Goal: Transaction & Acquisition: Purchase product/service

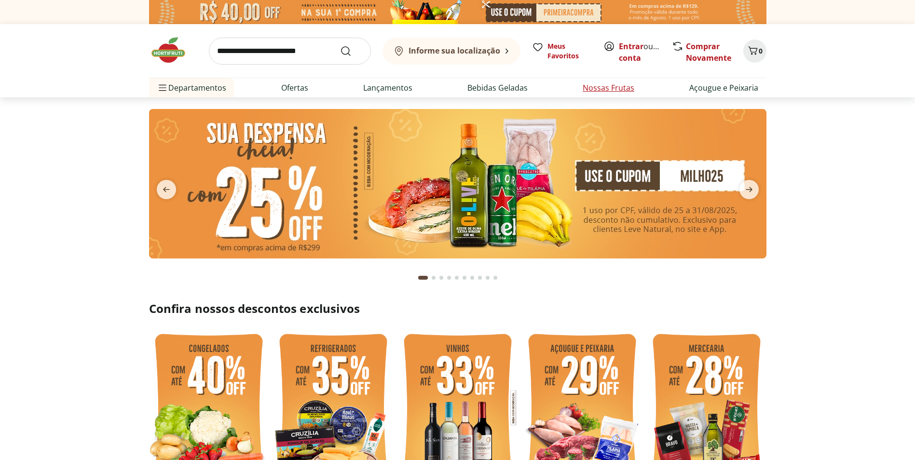
click at [597, 91] on link "Nossas Frutas" at bounding box center [608, 88] width 52 height 12
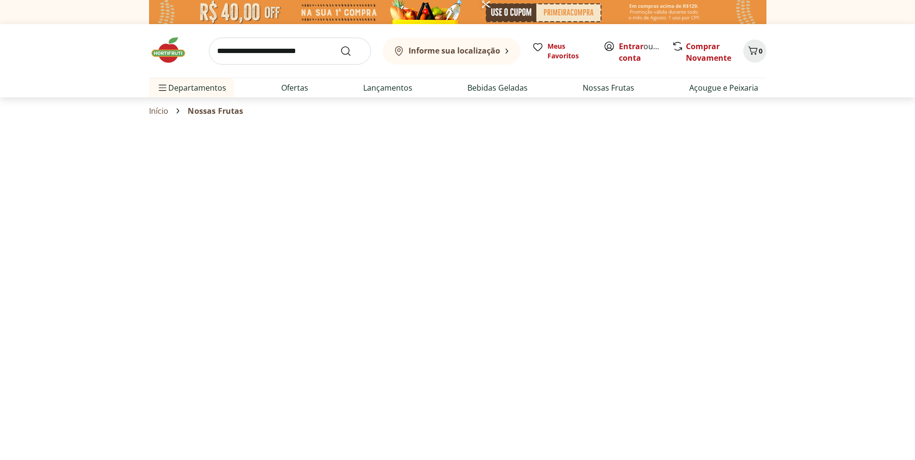
select select "**********"
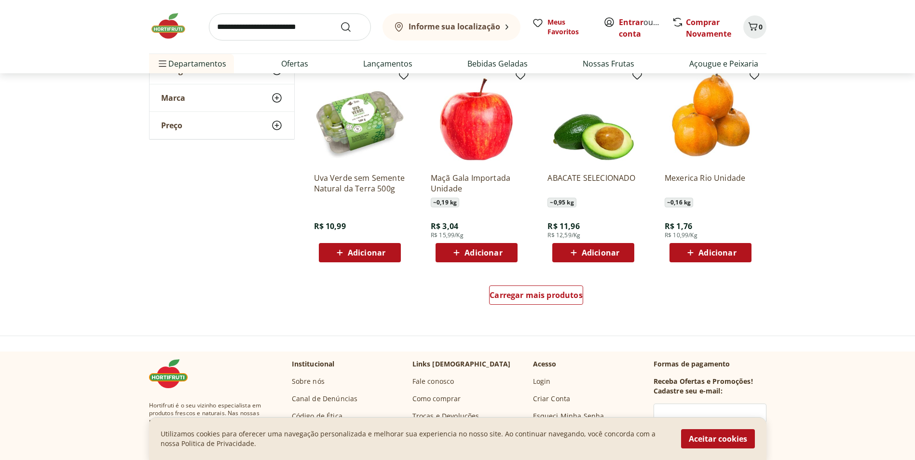
scroll to position [524, 0]
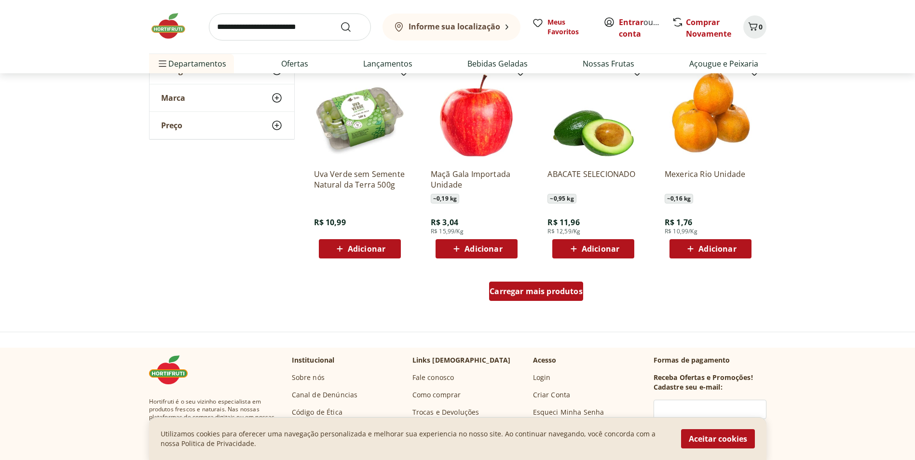
click at [572, 284] on div "Carregar mais produtos" at bounding box center [536, 291] width 94 height 19
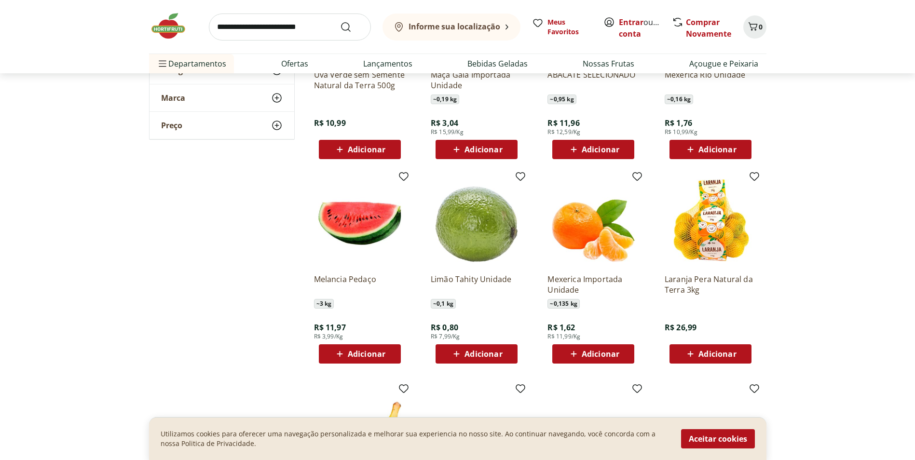
scroll to position [641, 0]
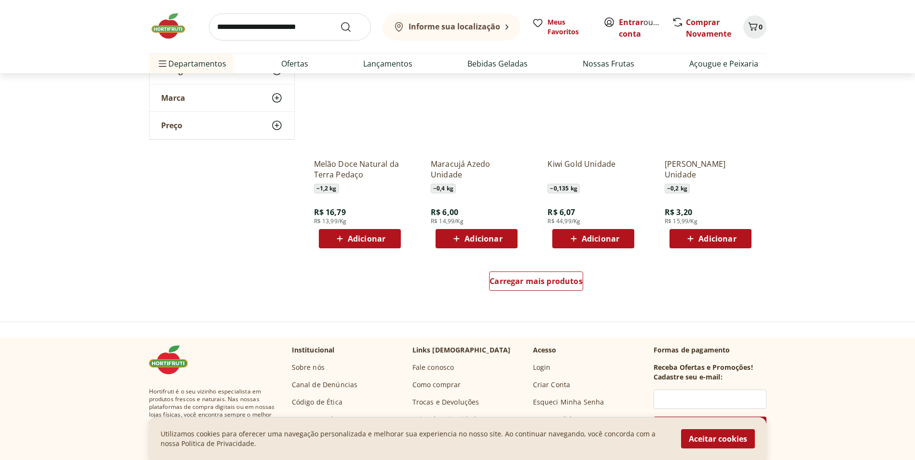
scroll to position [1165, 0]
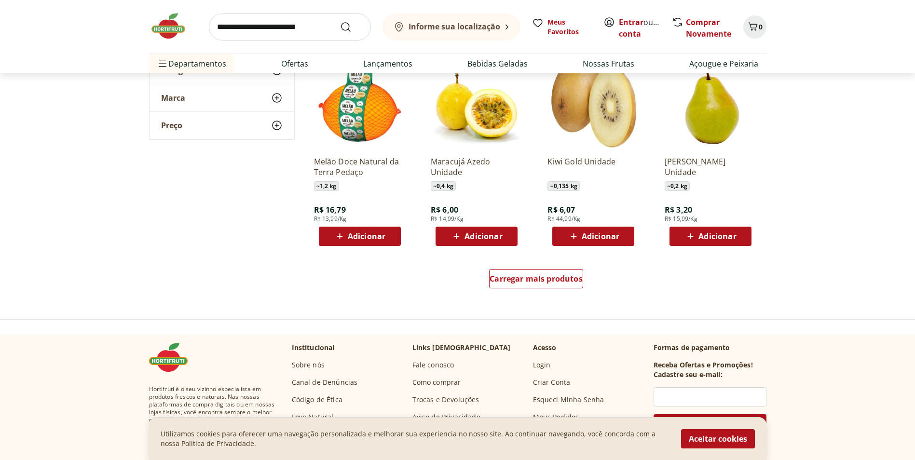
click at [533, 267] on div "Carregar mais produtos" at bounding box center [536, 280] width 468 height 46
click at [540, 272] on div "Carregar mais produtos" at bounding box center [536, 278] width 94 height 19
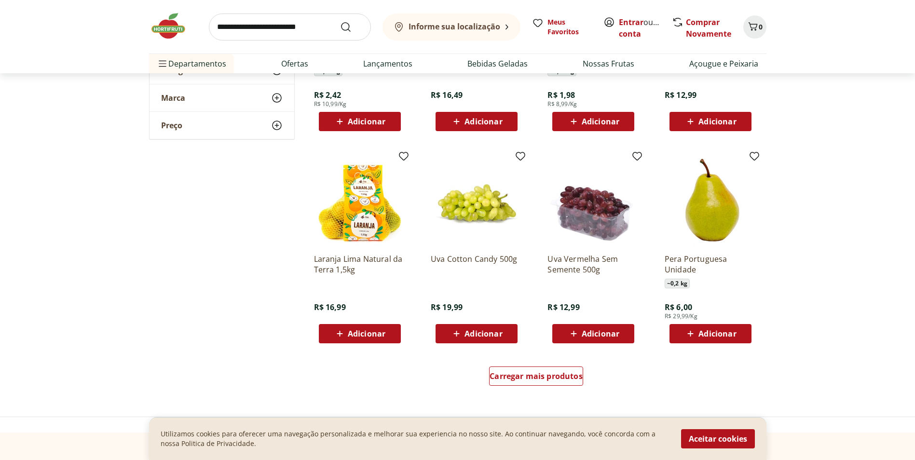
scroll to position [1744, 0]
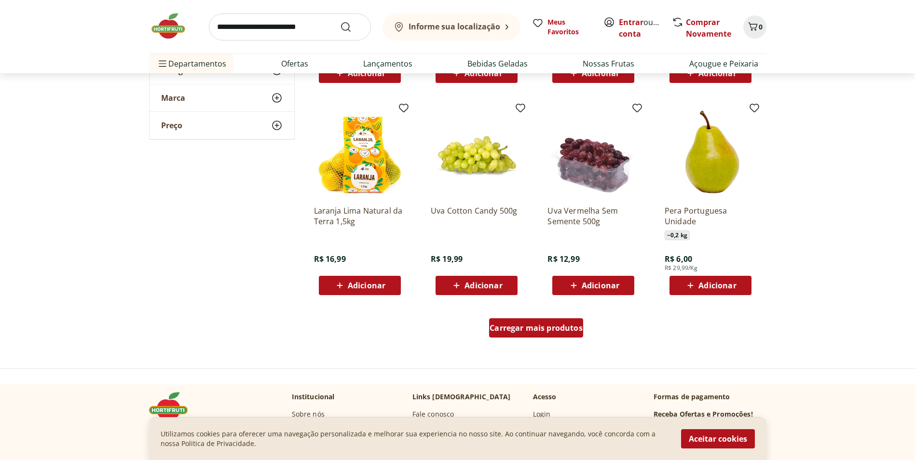
click at [563, 326] on span "Carregar mais produtos" at bounding box center [535, 328] width 93 height 8
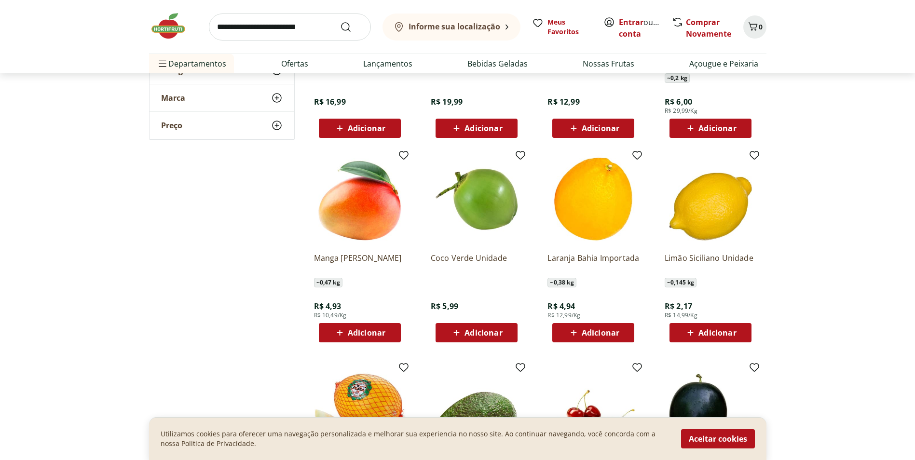
scroll to position [1976, 0]
